Goal: Transaction & Acquisition: Book appointment/travel/reservation

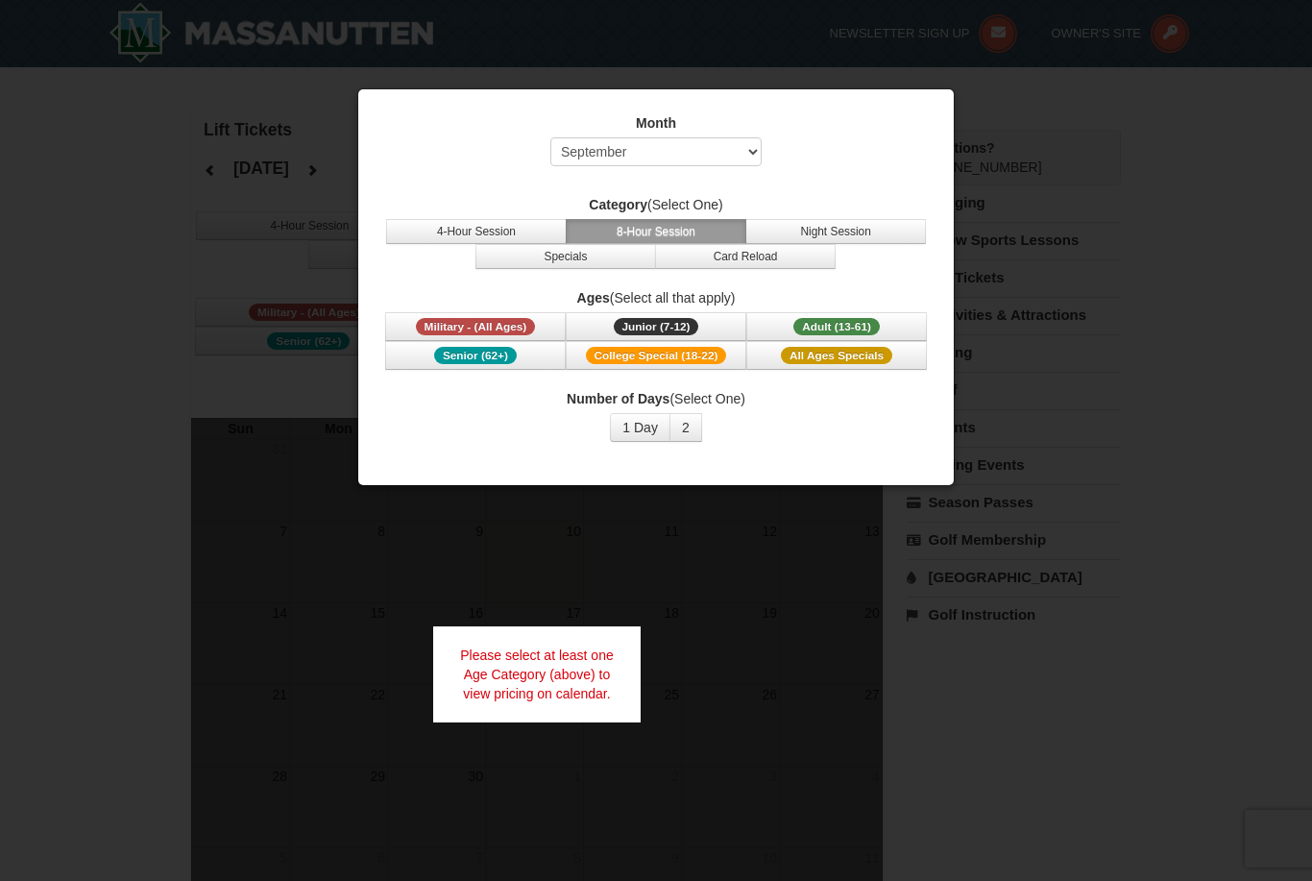
click at [431, 327] on span "Military - (All Ages)" at bounding box center [476, 326] width 120 height 17
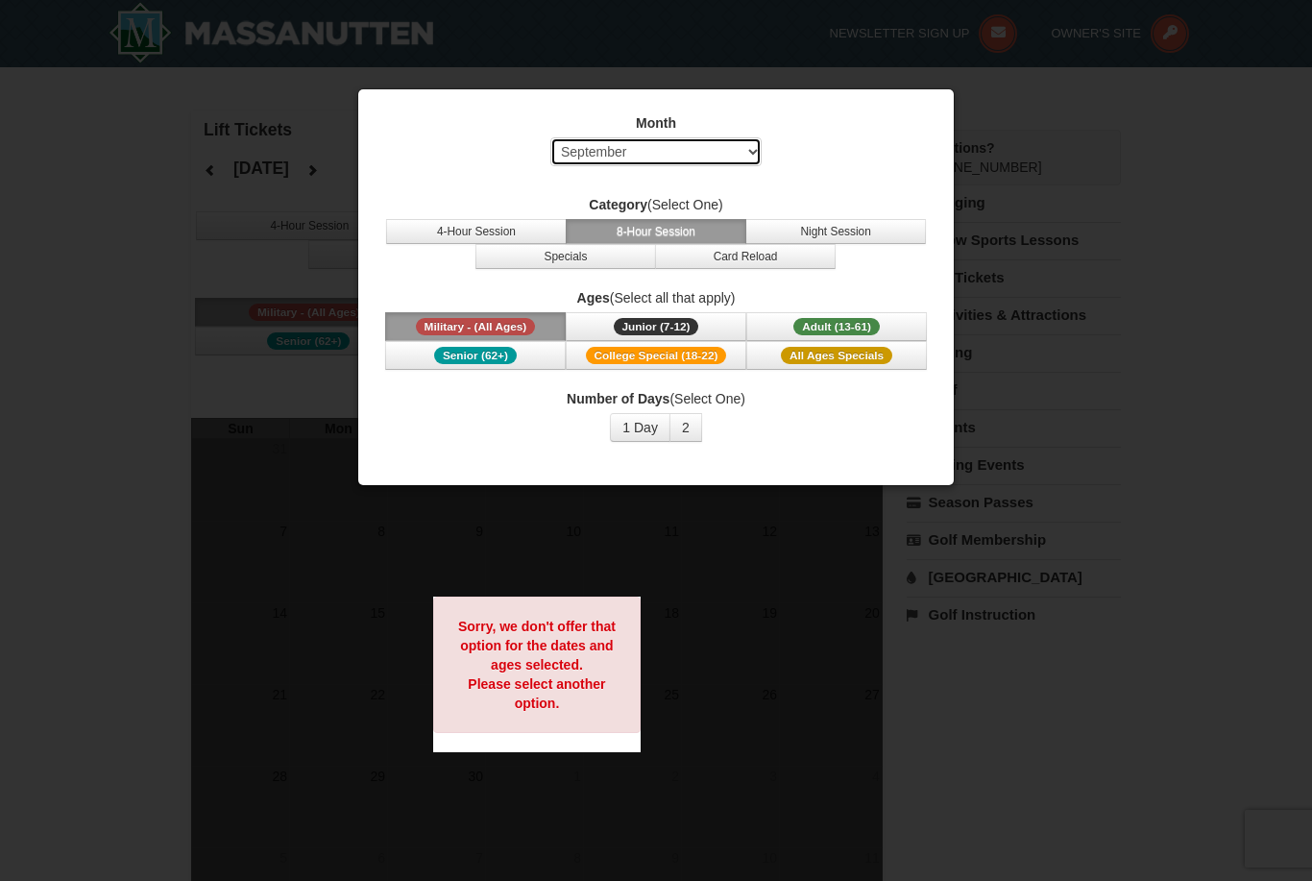
click at [743, 153] on select "Select September October November December January February March April May Jun…" at bounding box center [655, 151] width 211 height 29
select select "12"
click at [539, 317] on button "Military - (All Ages)" at bounding box center [475, 326] width 181 height 29
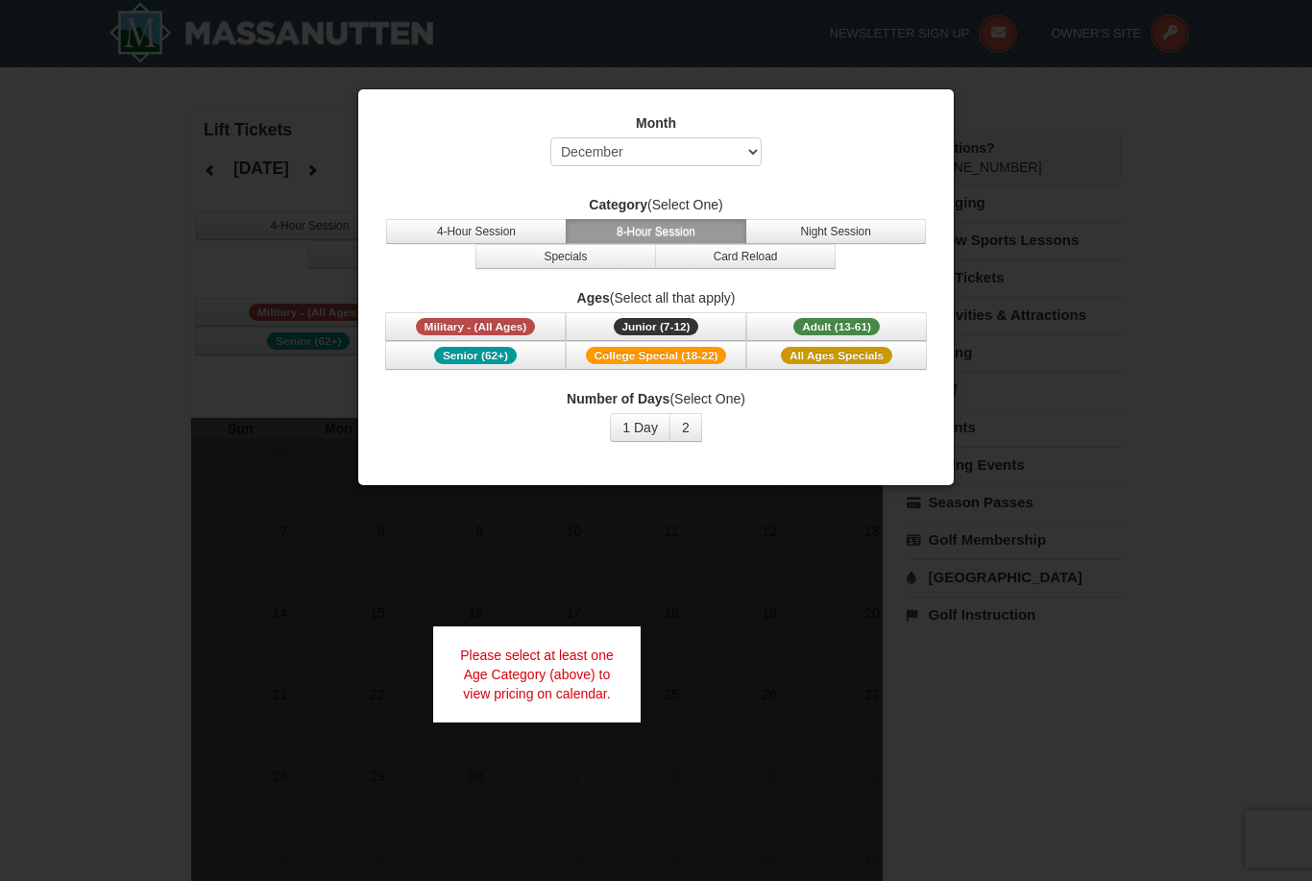
click at [412, 233] on button "4-Hour Session" at bounding box center [476, 231] width 181 height 25
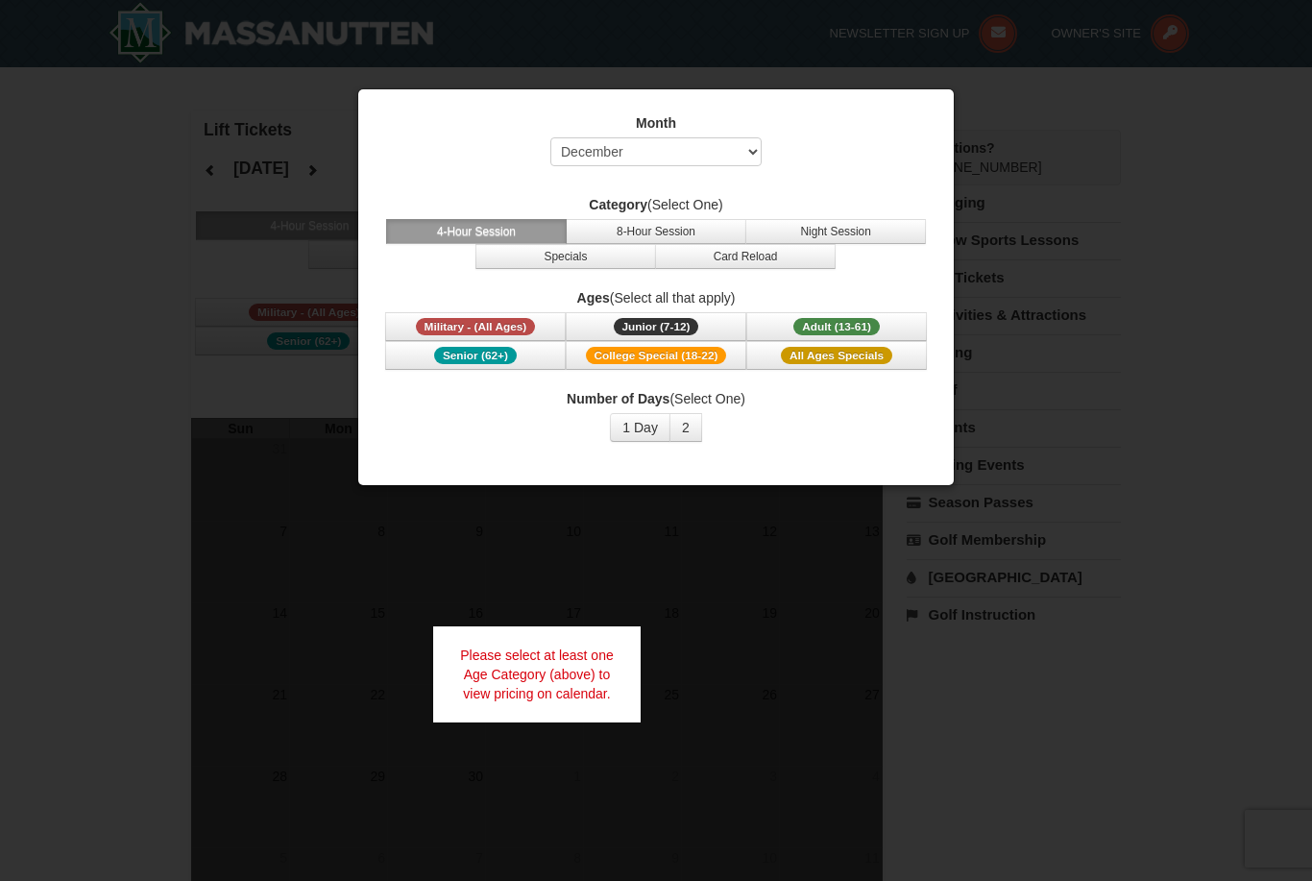
click at [423, 329] on span "Military - (All Ages)" at bounding box center [476, 326] width 120 height 17
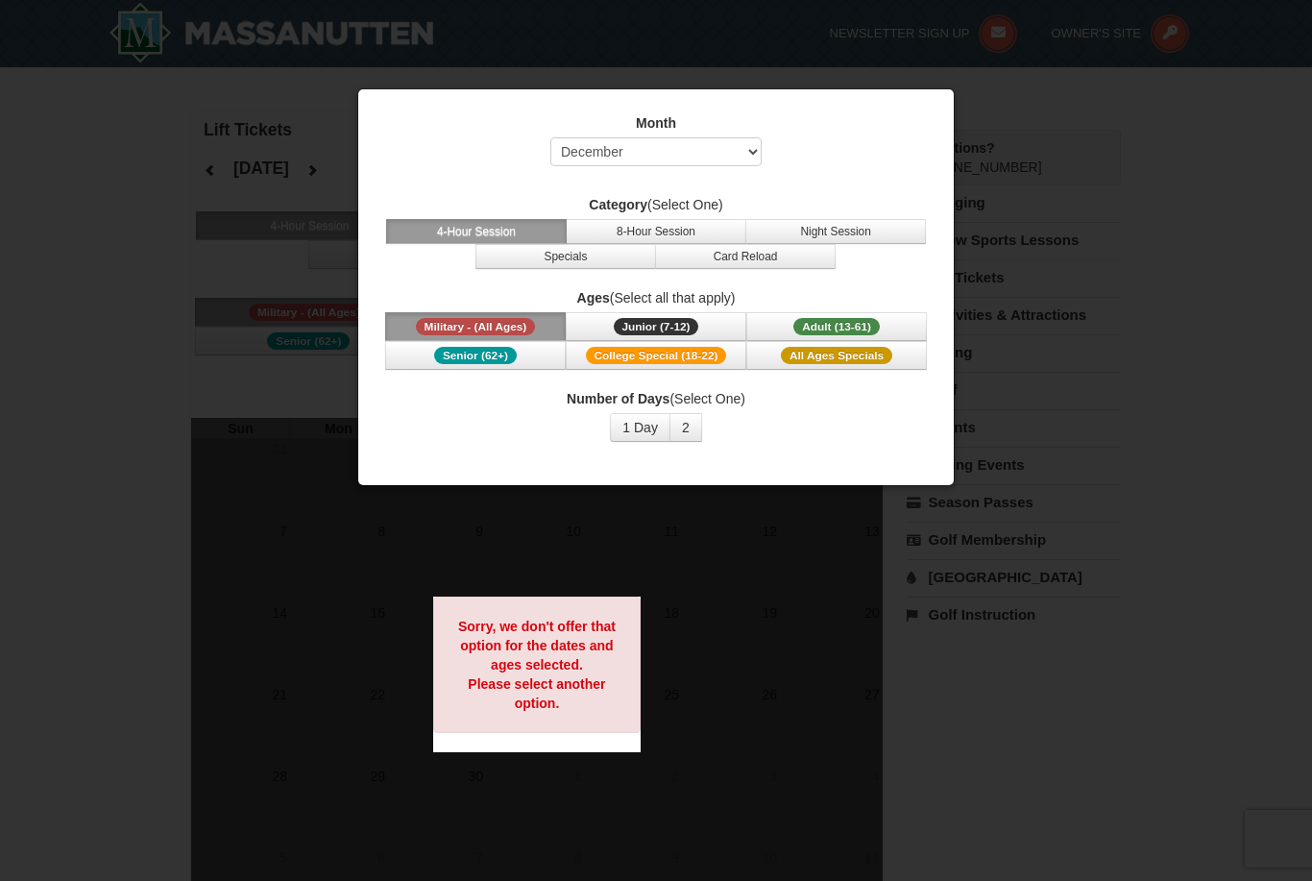
click at [638, 429] on button "1 Day" at bounding box center [640, 427] width 61 height 29
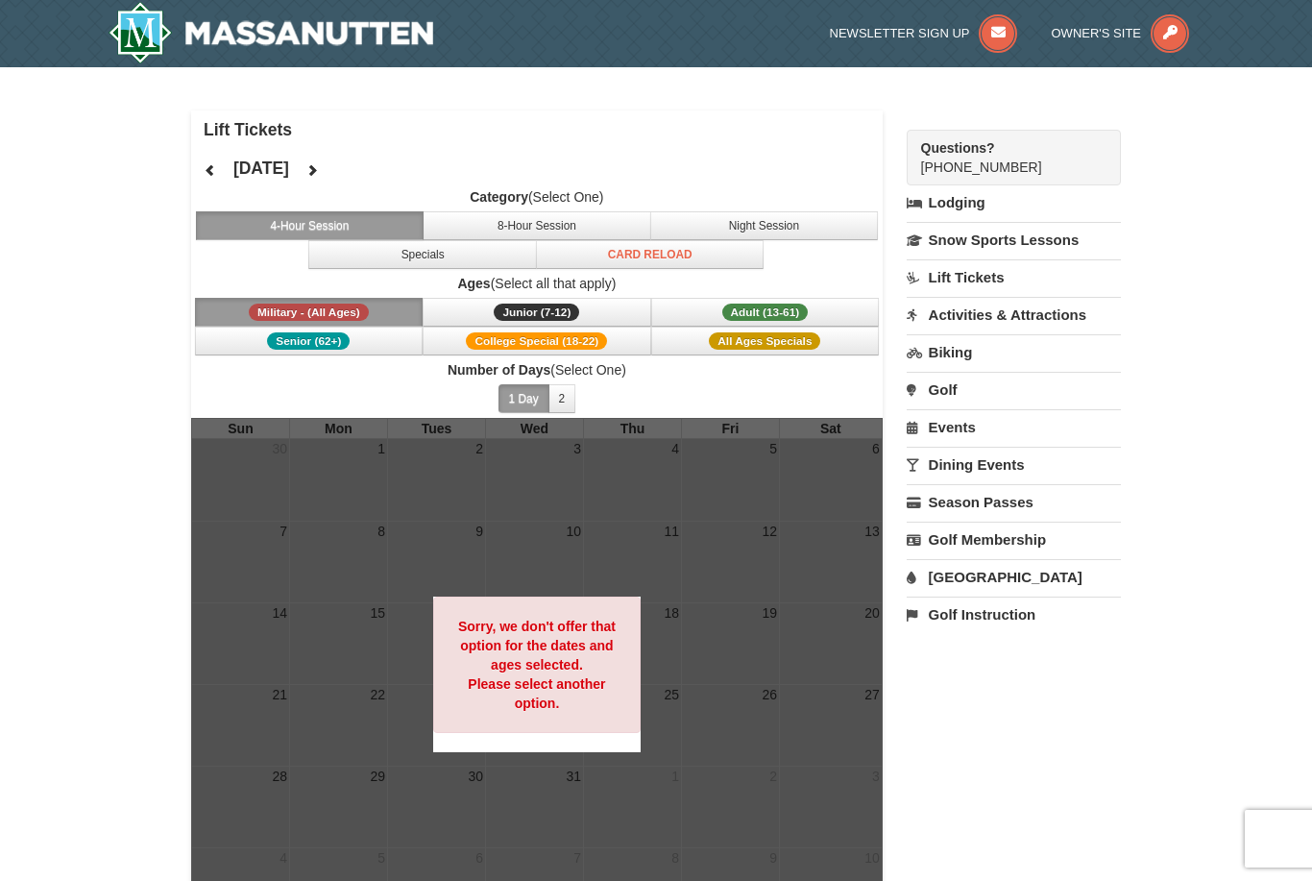
click at [811, 309] on button "Adult (13-61) (13 - 61)" at bounding box center [765, 312] width 229 height 29
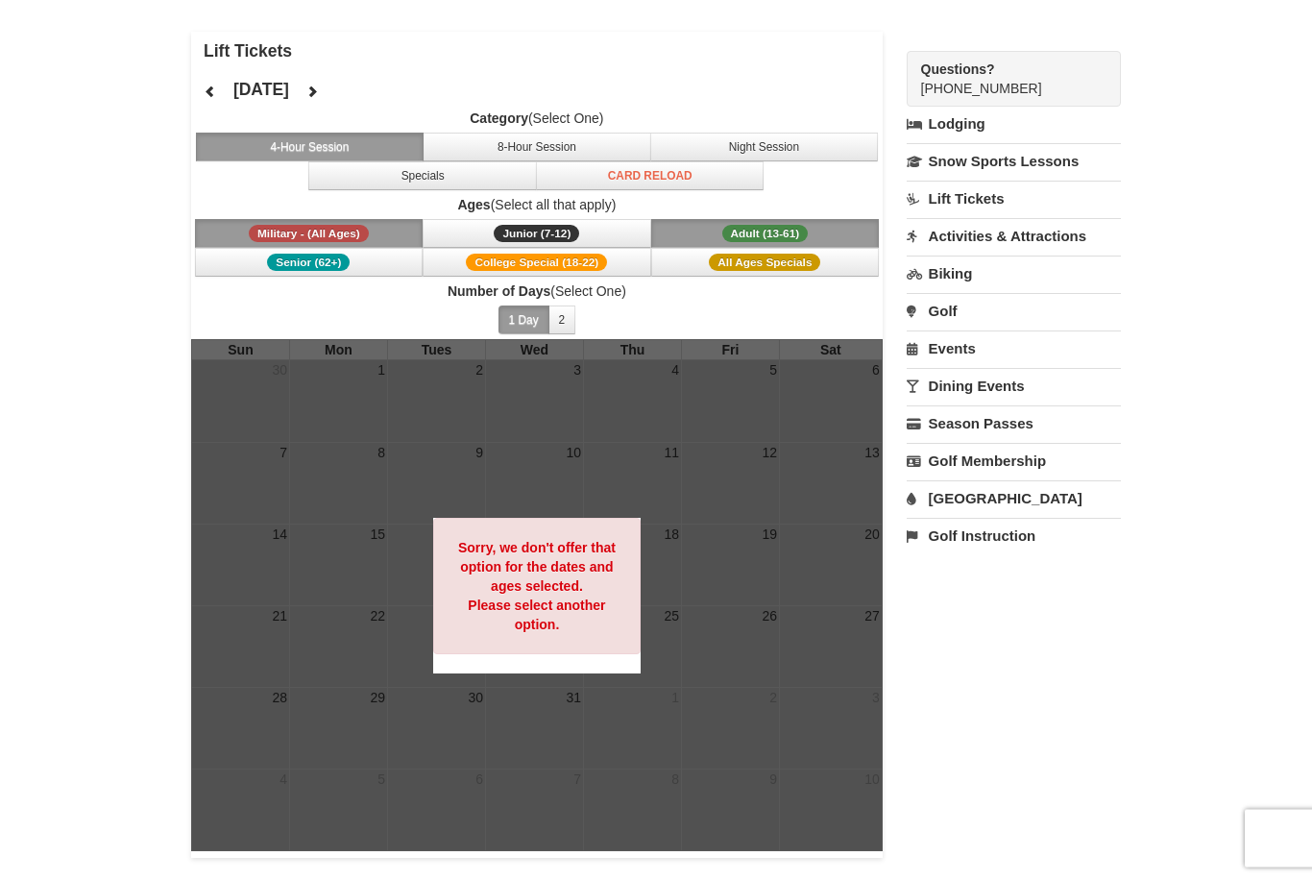
scroll to position [79, 0]
click at [485, 143] on button "8-Hour Session" at bounding box center [537, 147] width 229 height 29
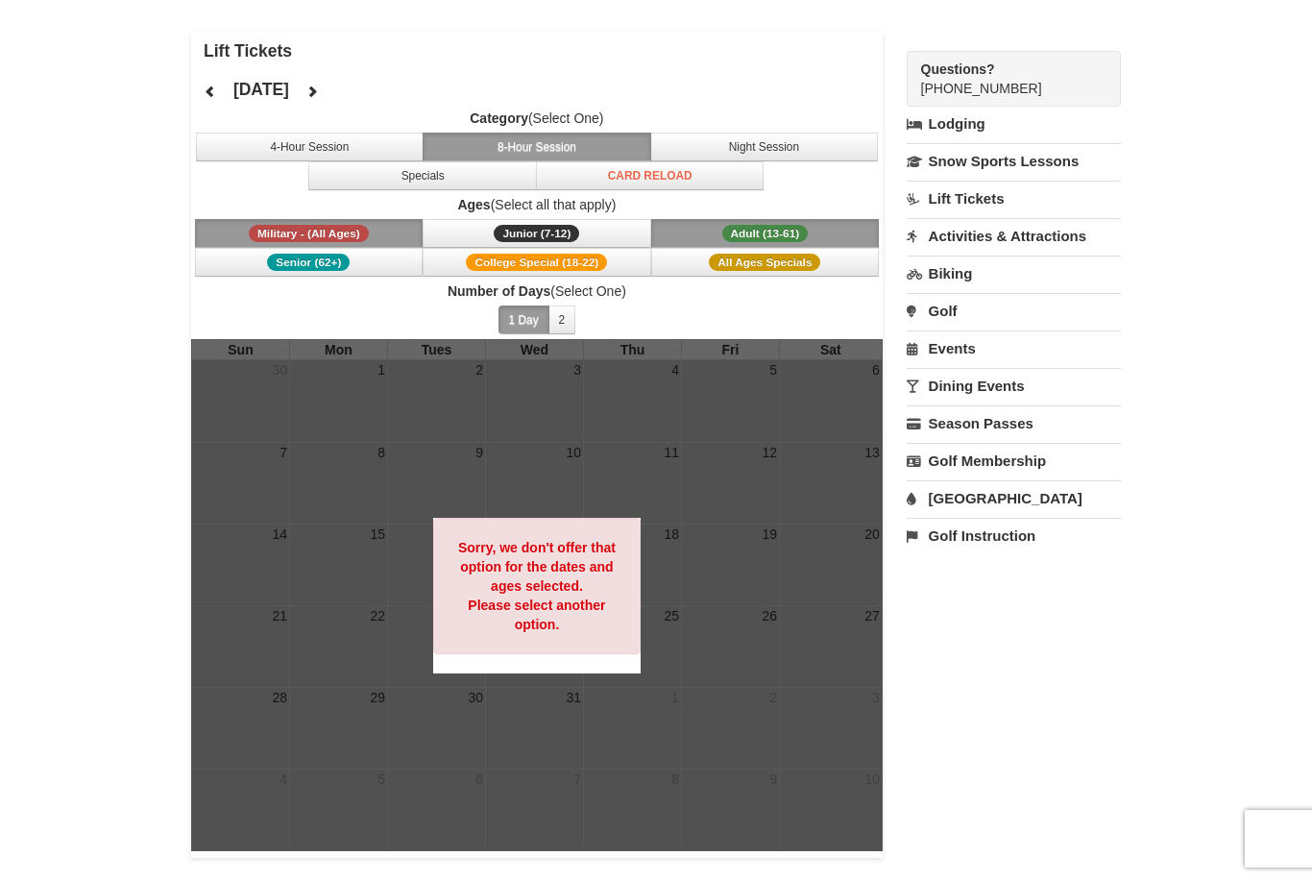
click at [392, 180] on button "Specials" at bounding box center [422, 175] width 229 height 29
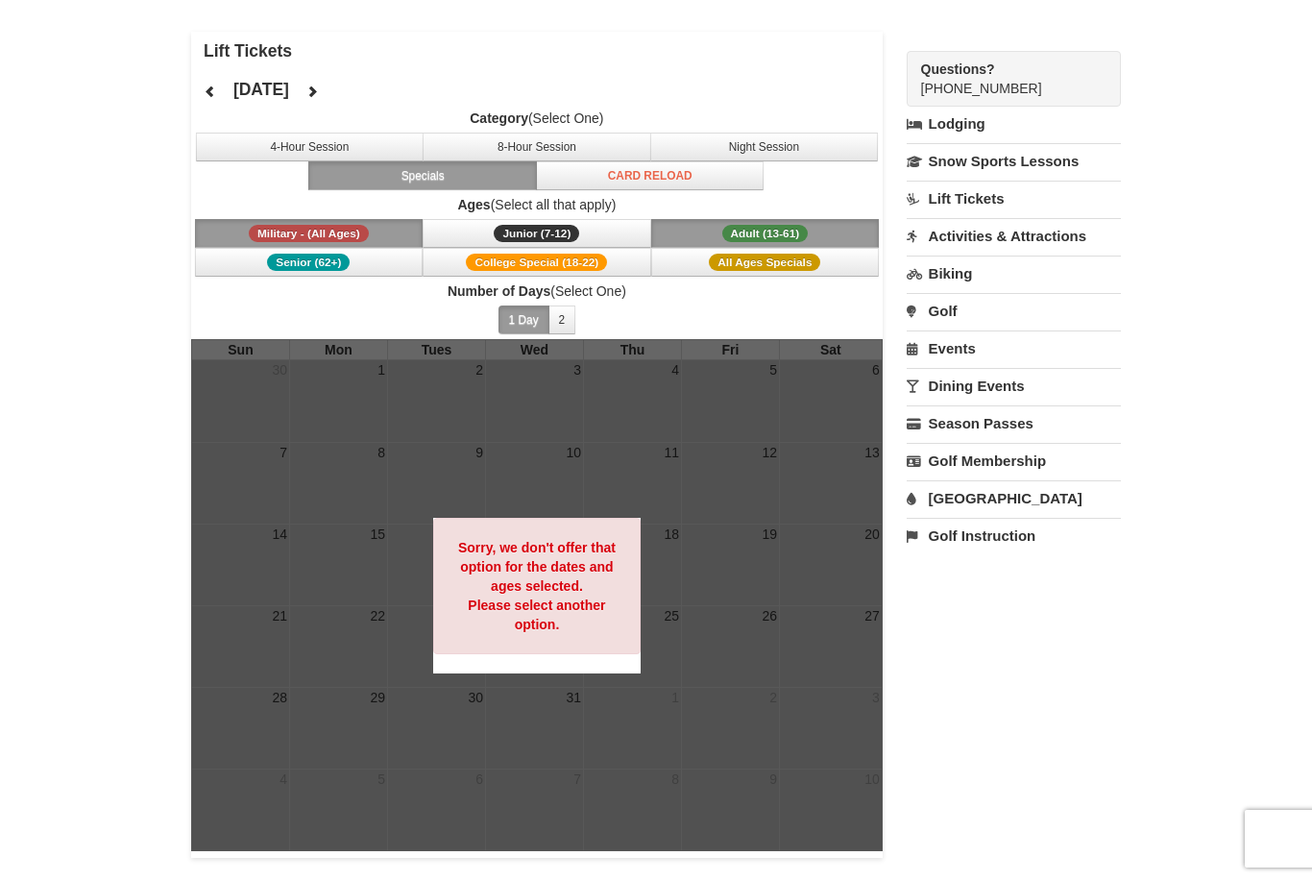
click at [836, 223] on button "Adult (13-61) (13 - 61)" at bounding box center [765, 233] width 229 height 29
click at [822, 146] on button "Night Session" at bounding box center [764, 147] width 229 height 29
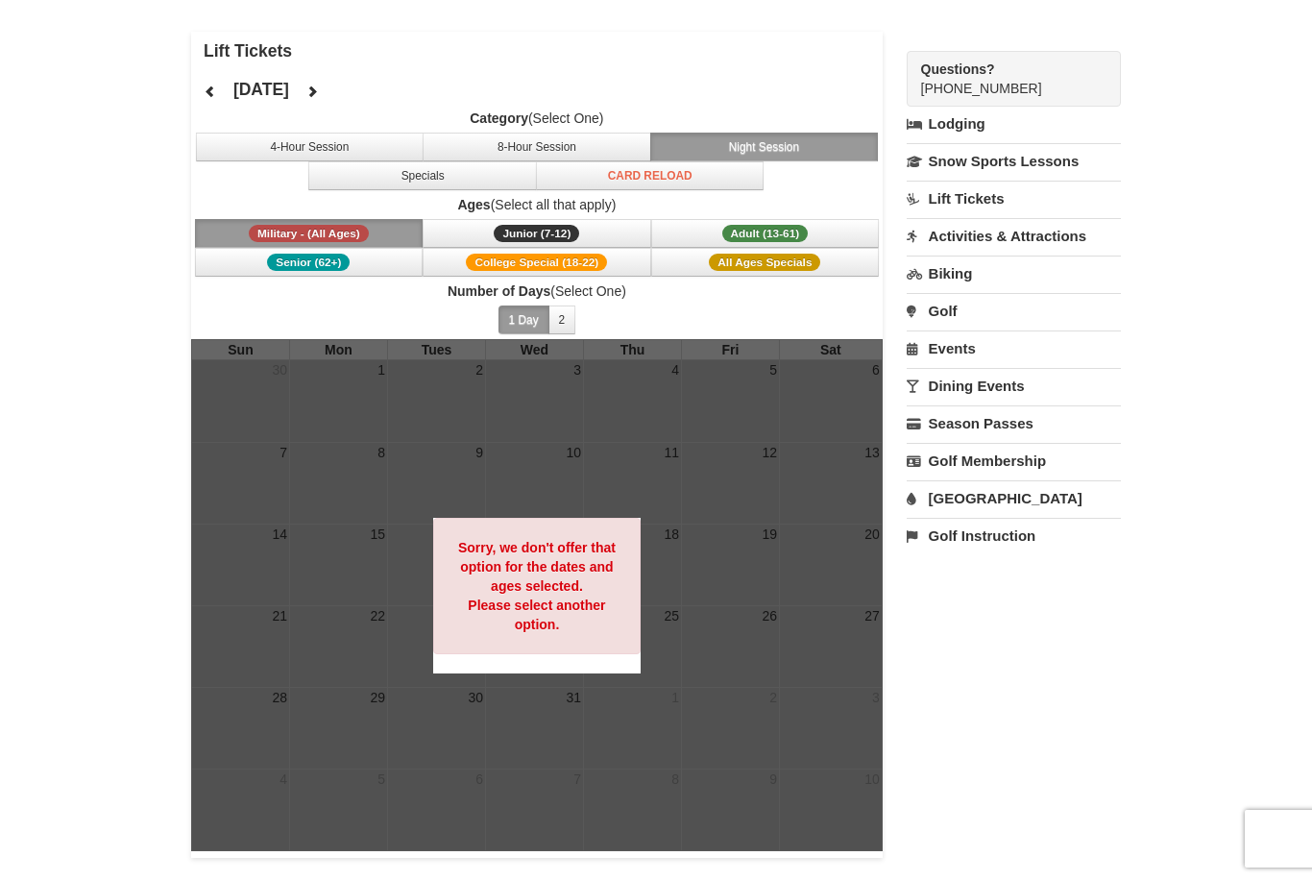
click at [409, 173] on button "Specials" at bounding box center [422, 175] width 229 height 29
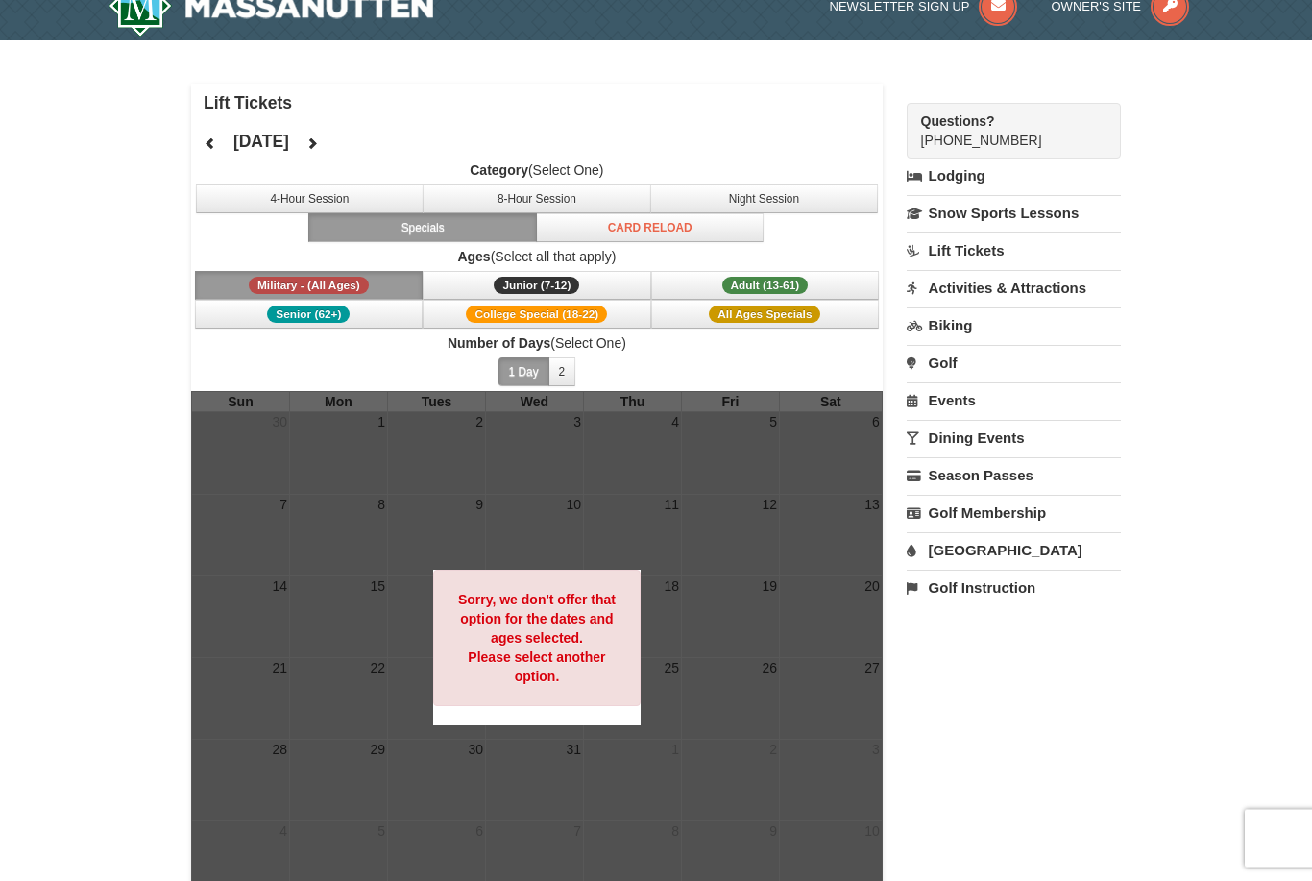
scroll to position [0, 0]
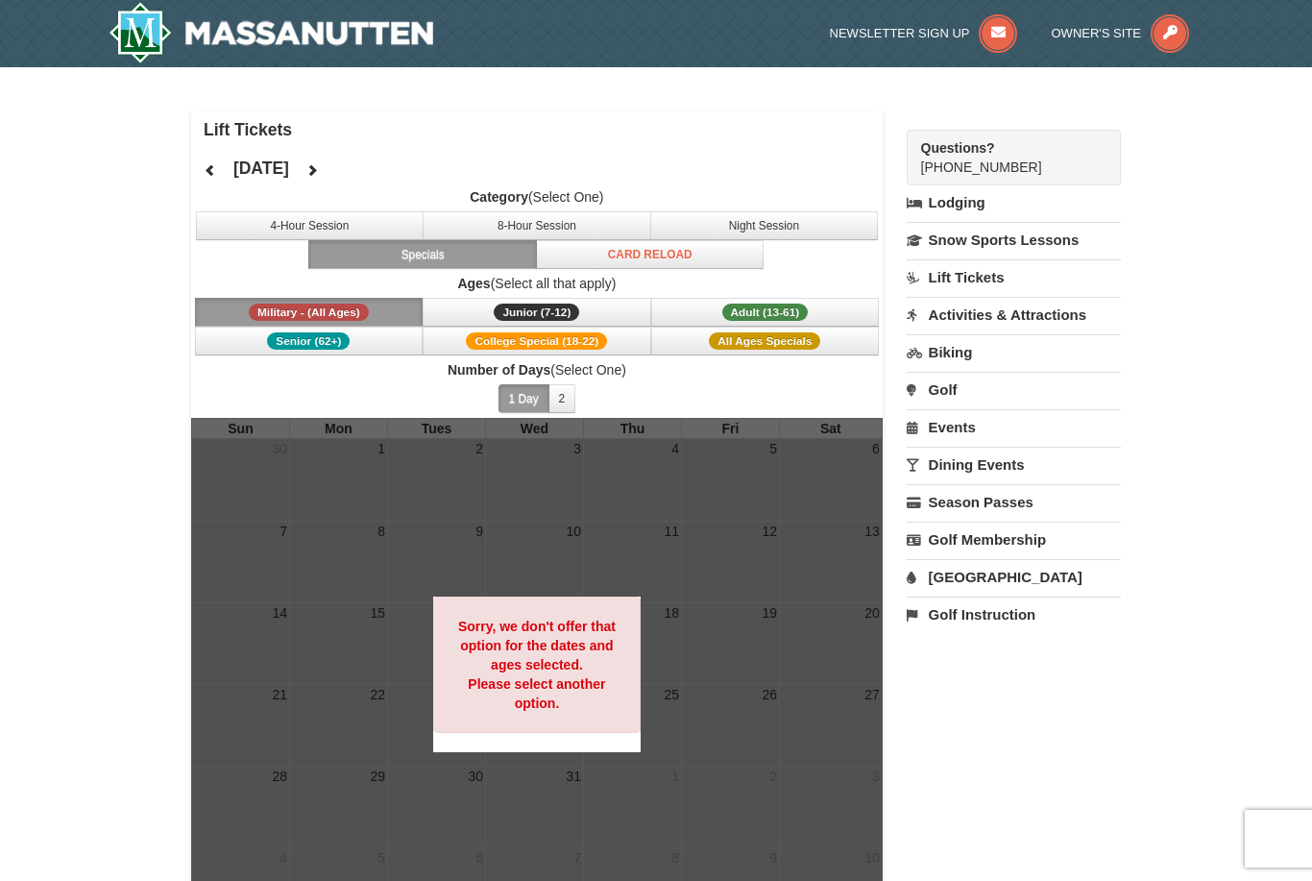
click at [975, 283] on link "Lift Tickets" at bounding box center [1014, 277] width 214 height 36
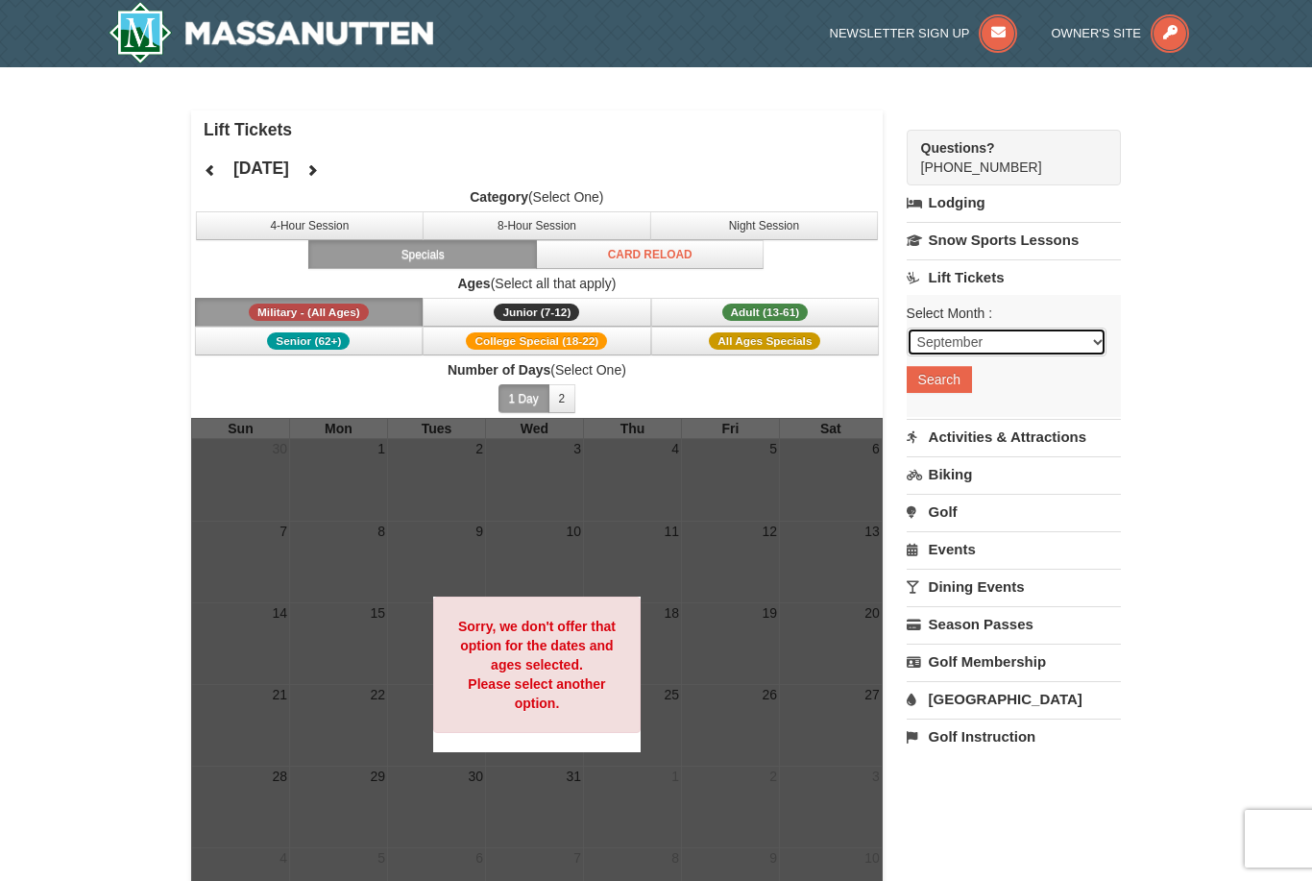
click at [1079, 343] on select "September October November December January February March April May June July …" at bounding box center [1007, 341] width 200 height 29
select select "12"
click at [939, 390] on button "Search" at bounding box center [939, 379] width 65 height 27
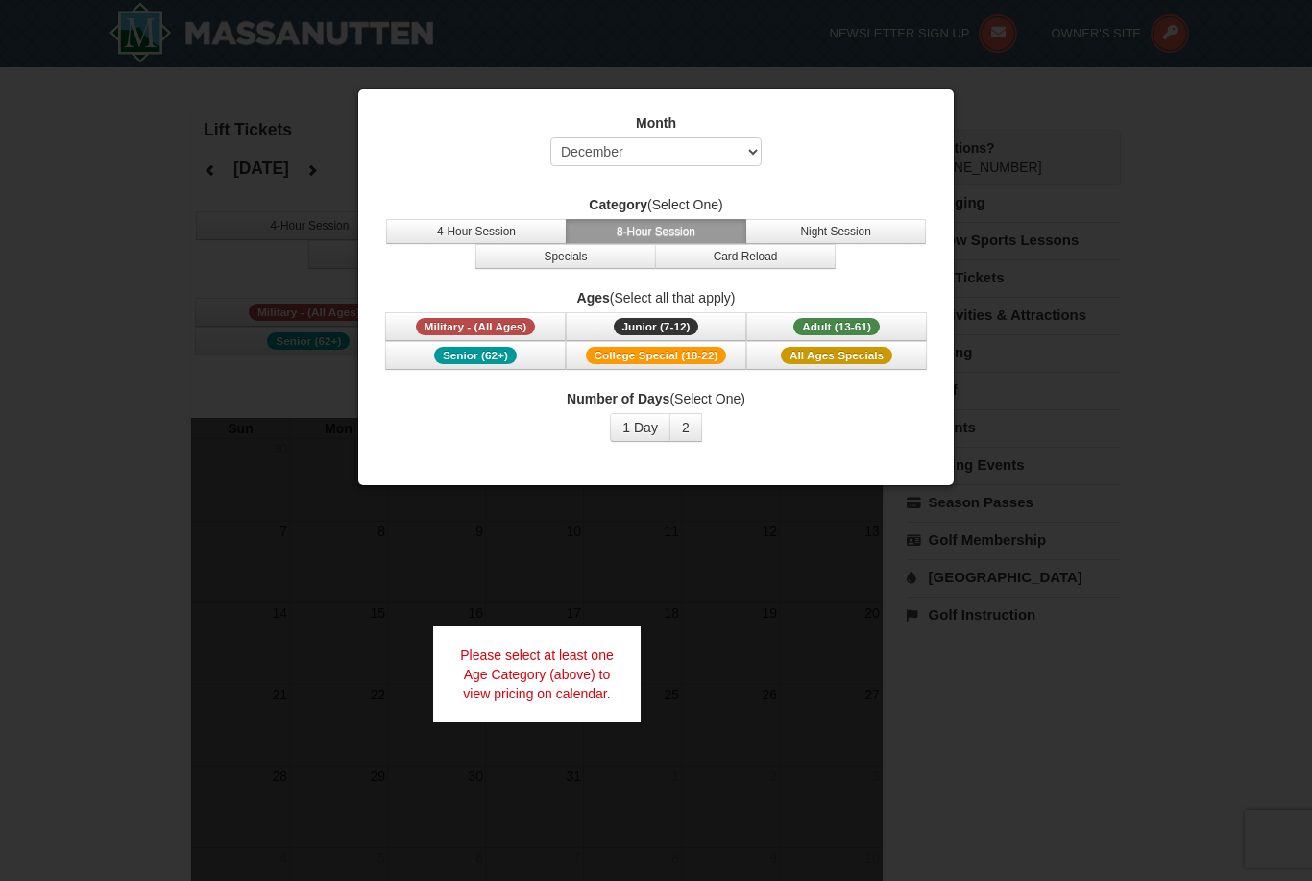
click at [412, 322] on button "Military - (All Ages)" at bounding box center [475, 326] width 181 height 29
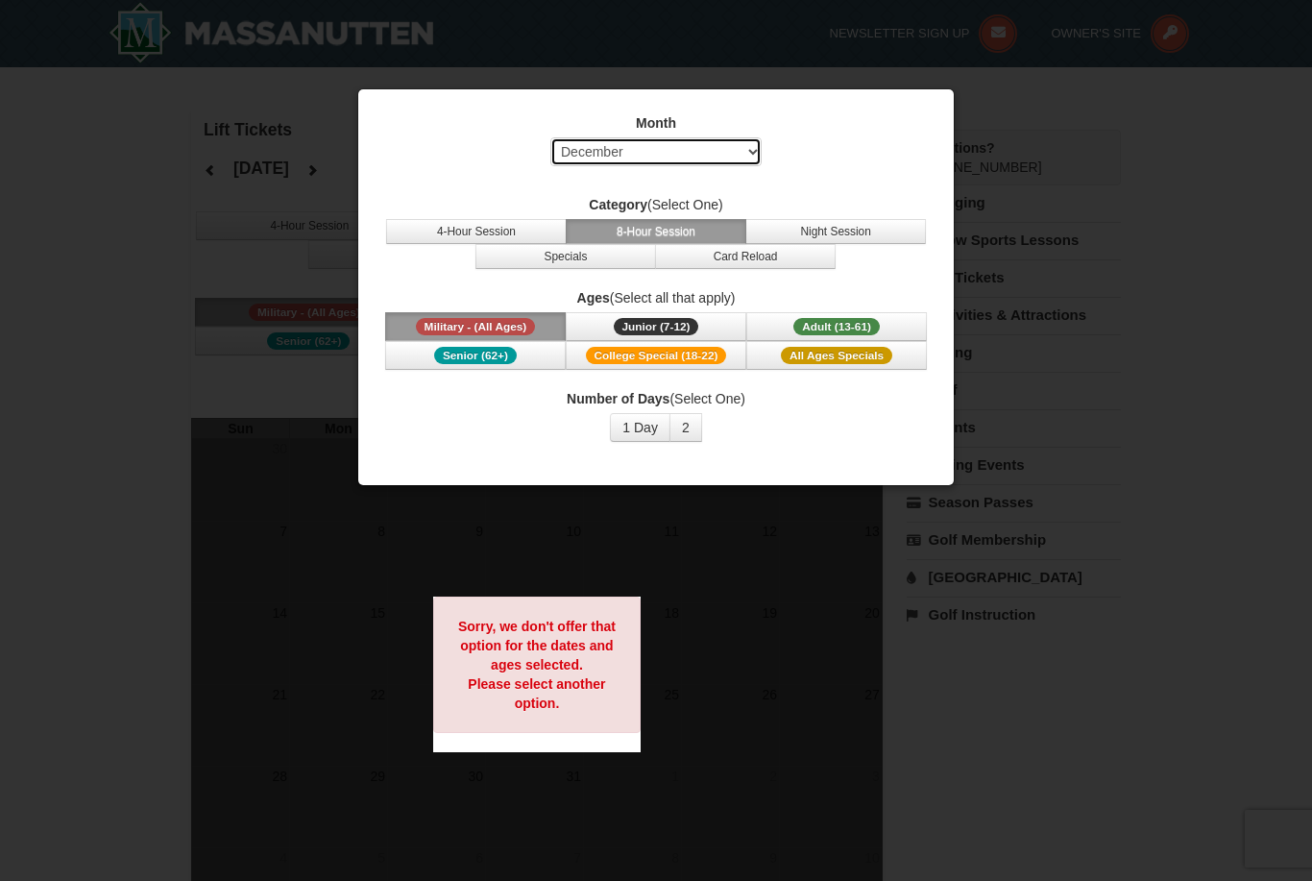
click at [741, 149] on select "Select September October November December January February March April May Jun…" at bounding box center [655, 151] width 211 height 29
select select "1"
click at [642, 436] on button "1 Day" at bounding box center [640, 427] width 61 height 29
